Goal: Transaction & Acquisition: Download file/media

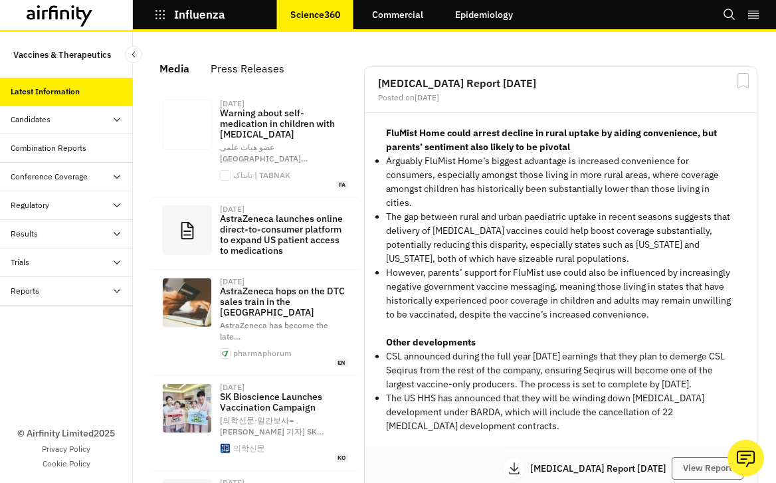
scroll to position [1053, 399]
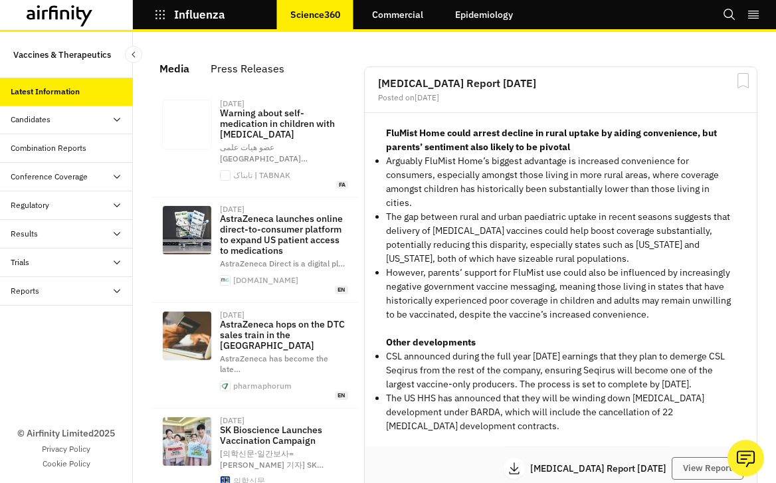
click at [73, 291] on div "Reports" at bounding box center [72, 291] width 122 height 12
click at [66, 312] on div "Reports" at bounding box center [66, 320] width 133 height 29
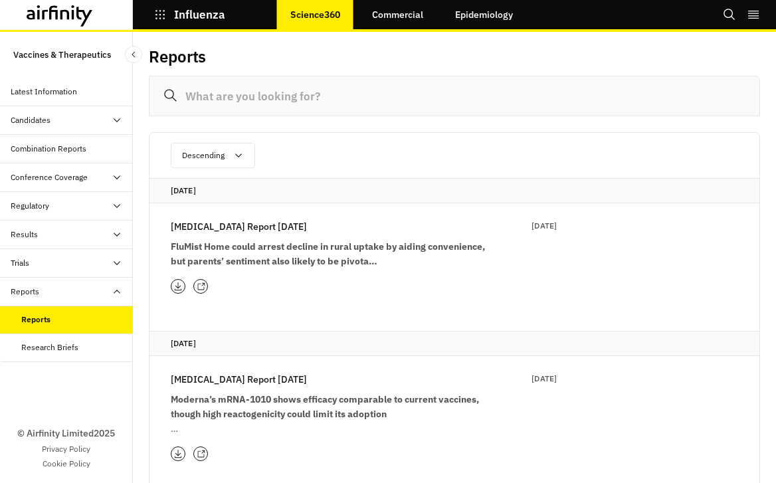
click at [270, 224] on p "Influenza Report 26th August" at bounding box center [239, 226] width 136 height 15
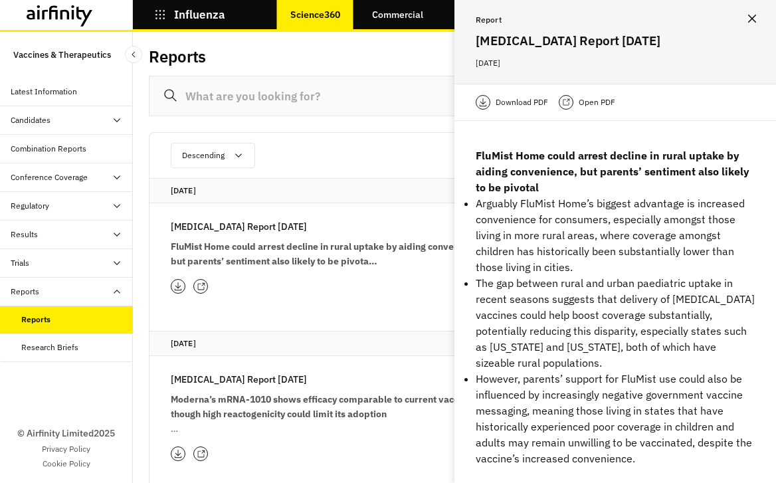
click at [518, 90] on div "Download PDF Open PDF" at bounding box center [616, 102] width 322 height 37
click at [515, 98] on p "Download PDF" at bounding box center [522, 102] width 53 height 13
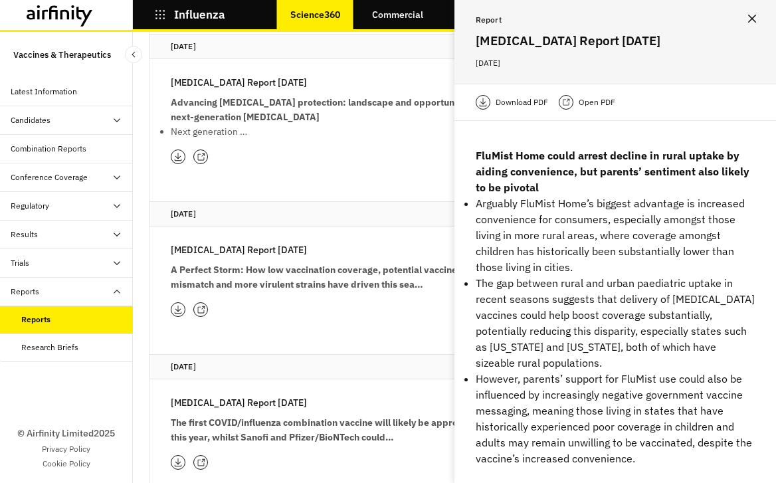
scroll to position [950, 0]
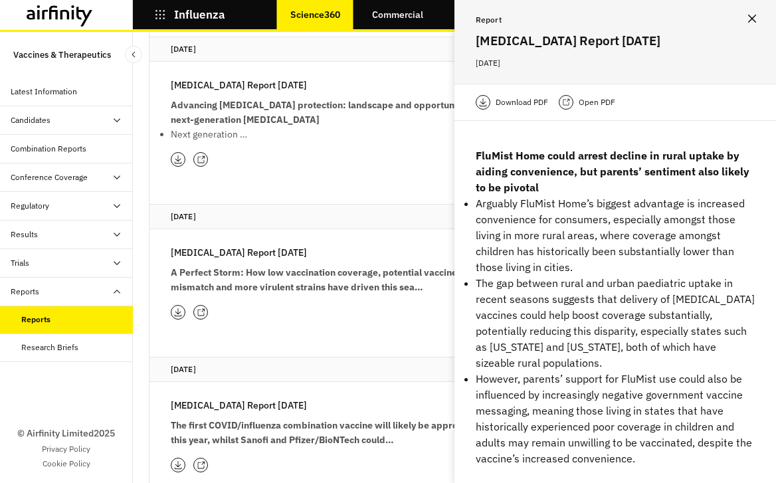
click at [269, 85] on p "Influenza Report 25th March" at bounding box center [239, 85] width 136 height 15
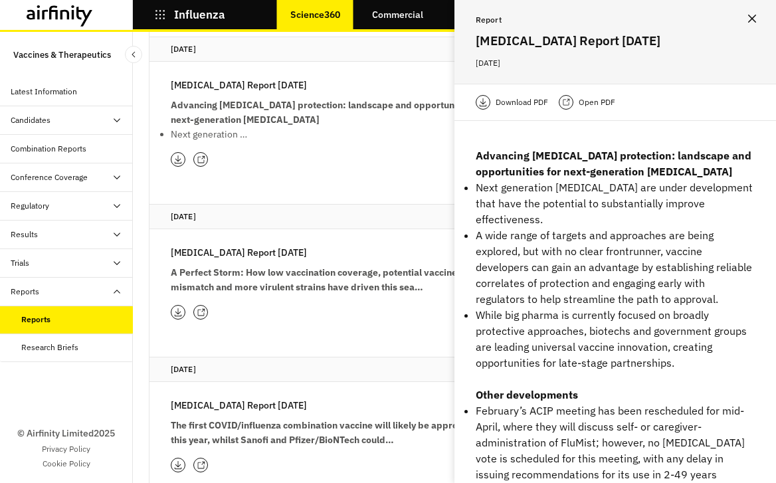
click at [524, 98] on p "Download PDF" at bounding box center [522, 102] width 53 height 13
